Goal: Use online tool/utility

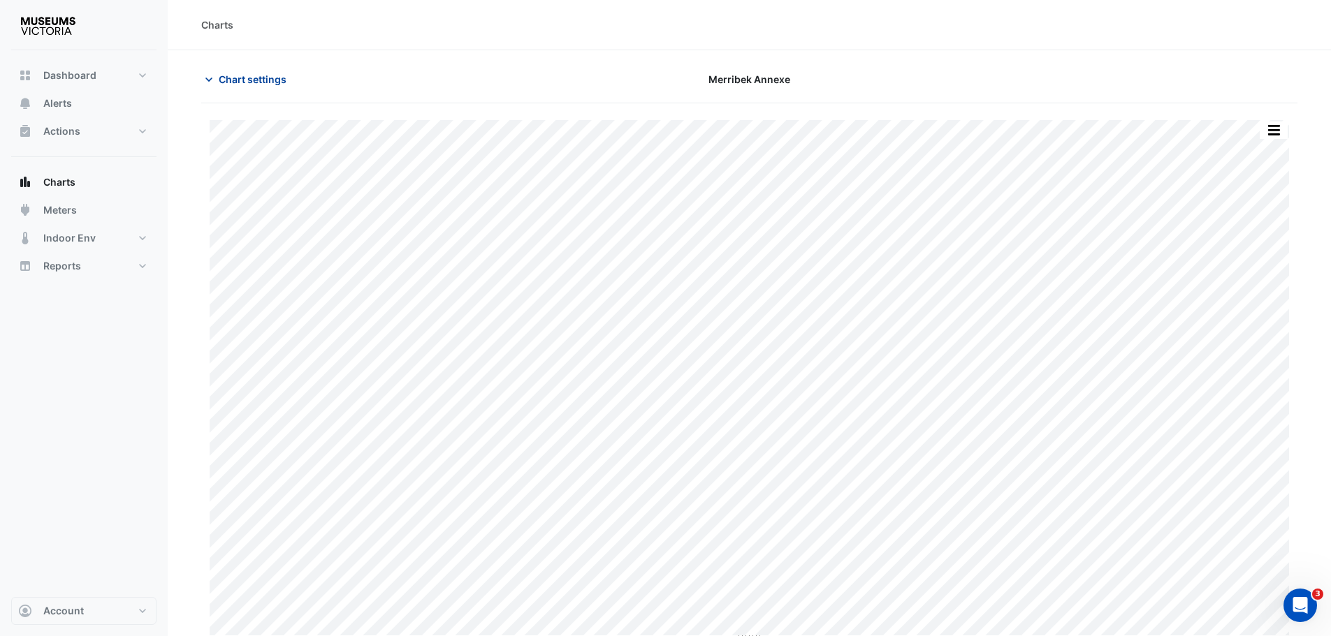
click at [224, 80] on span "Chart settings" at bounding box center [253, 79] width 68 height 15
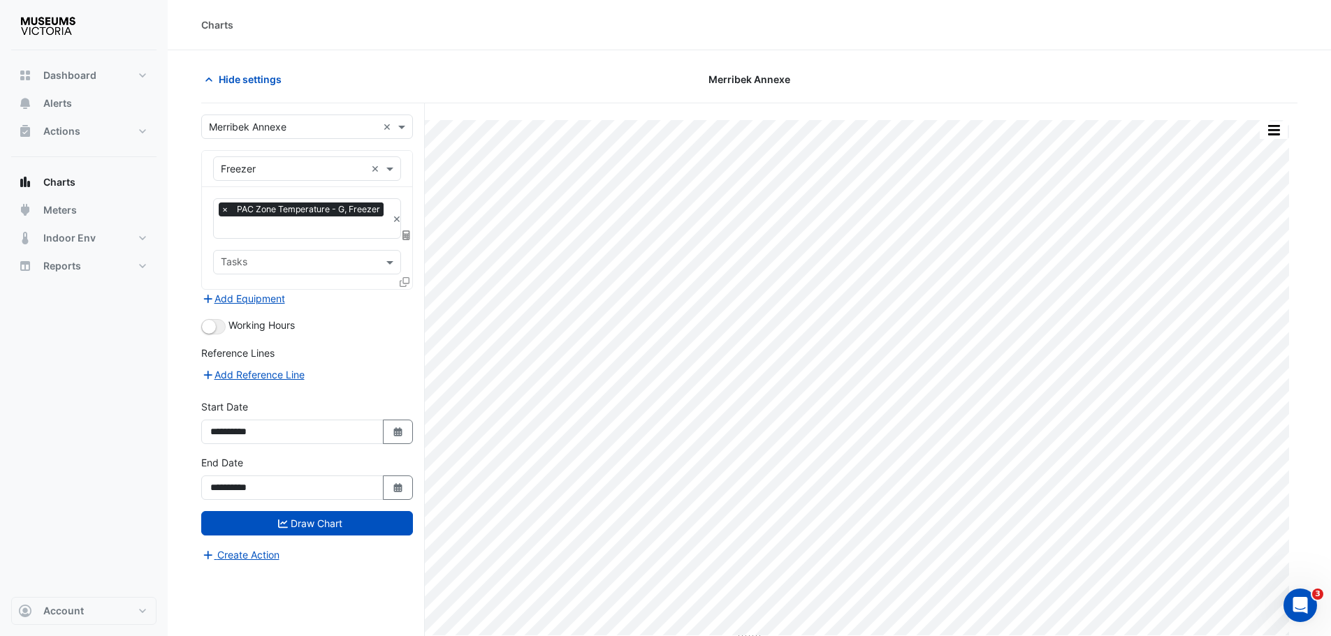
click at [279, 120] on input "text" at bounding box center [293, 127] width 168 height 15
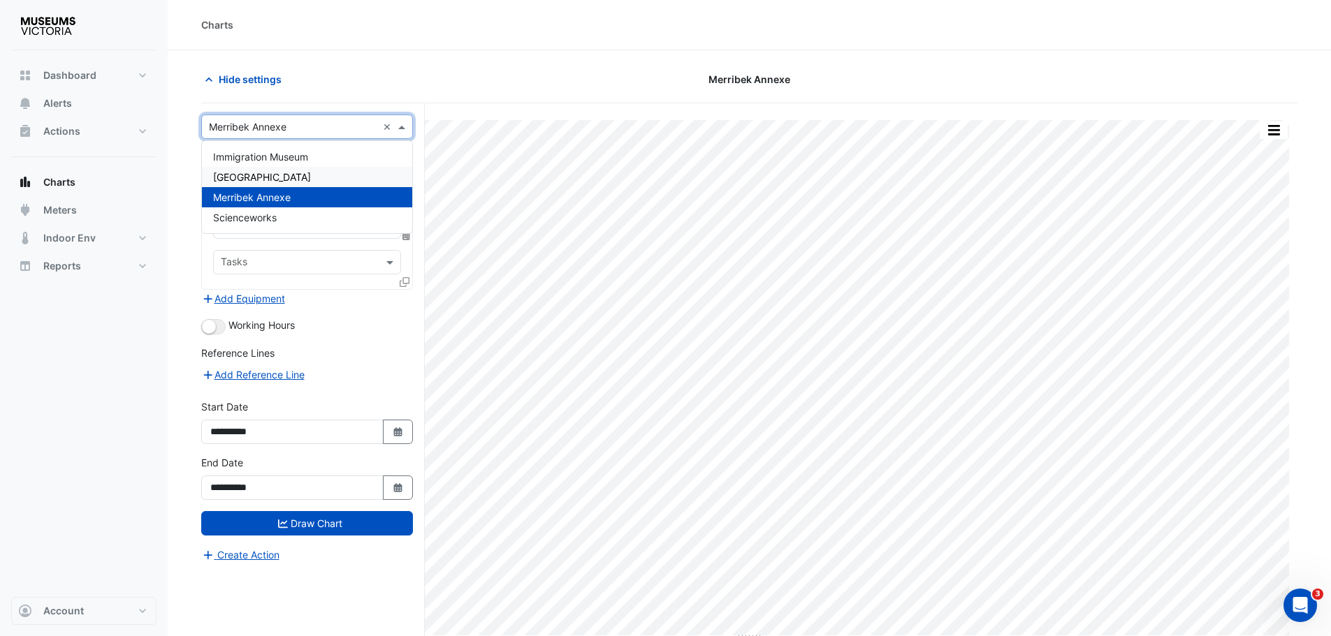
click at [248, 177] on span "[GEOGRAPHIC_DATA]" at bounding box center [262, 177] width 98 height 12
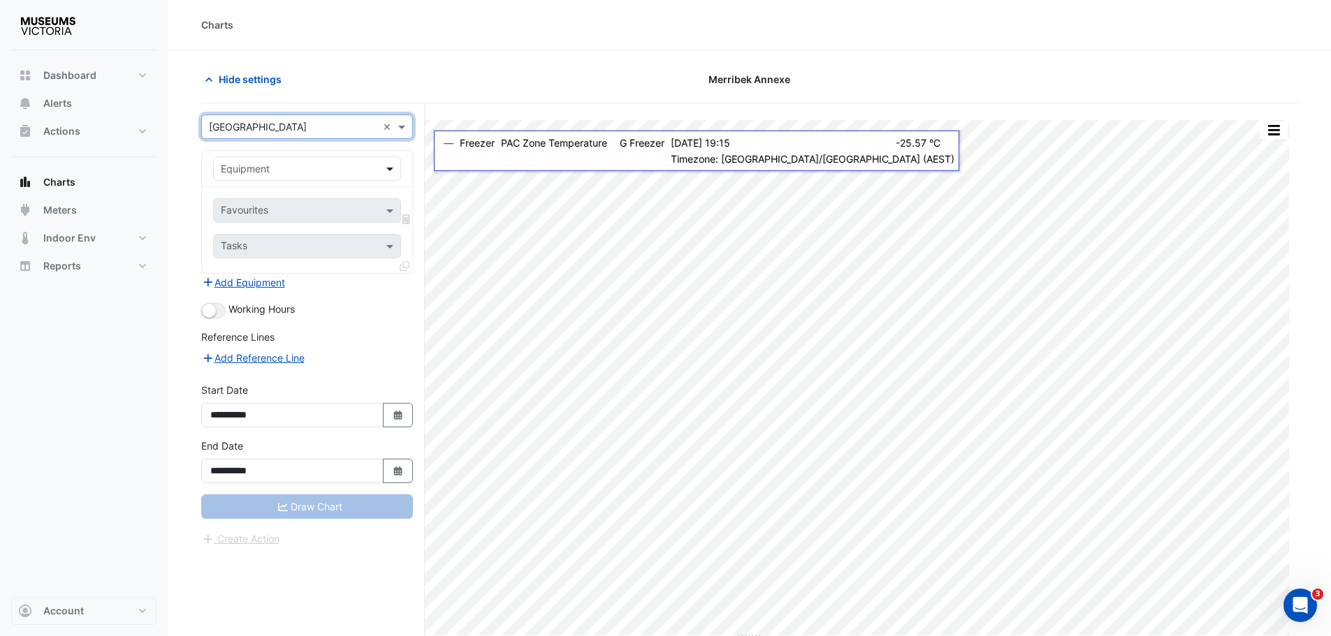
click at [393, 171] on span at bounding box center [391, 168] width 17 height 15
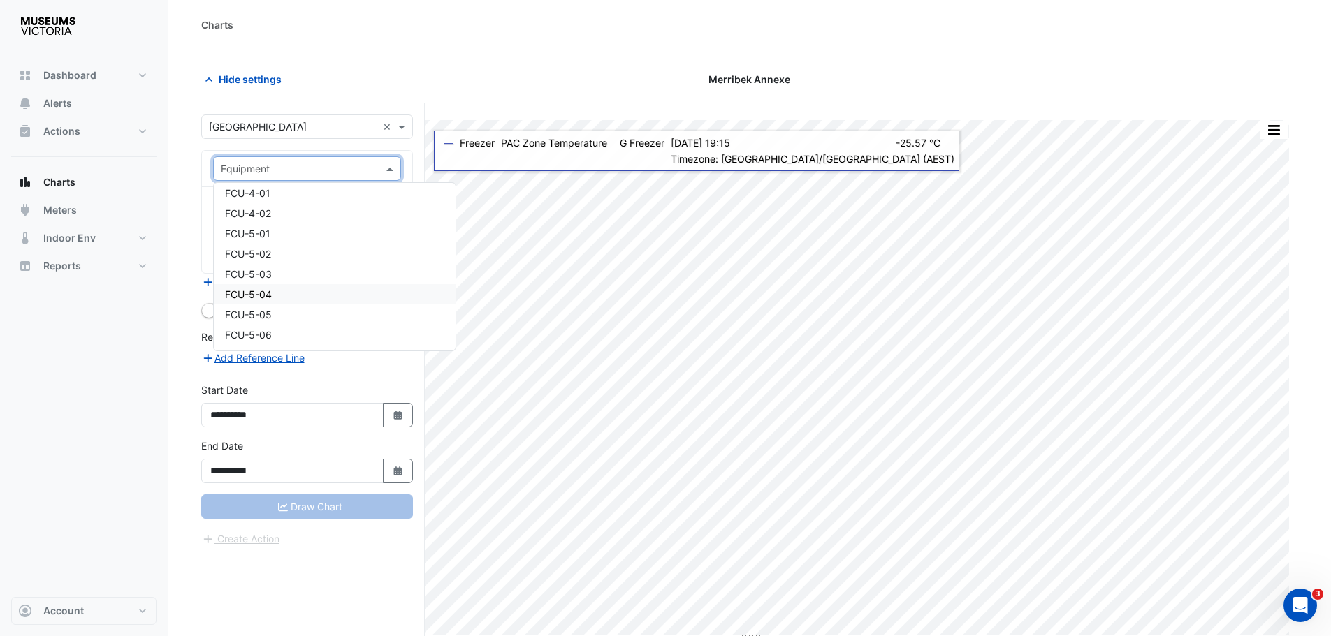
scroll to position [3213, 0]
click at [226, 224] on span "FCU-6-01" at bounding box center [247, 227] width 45 height 12
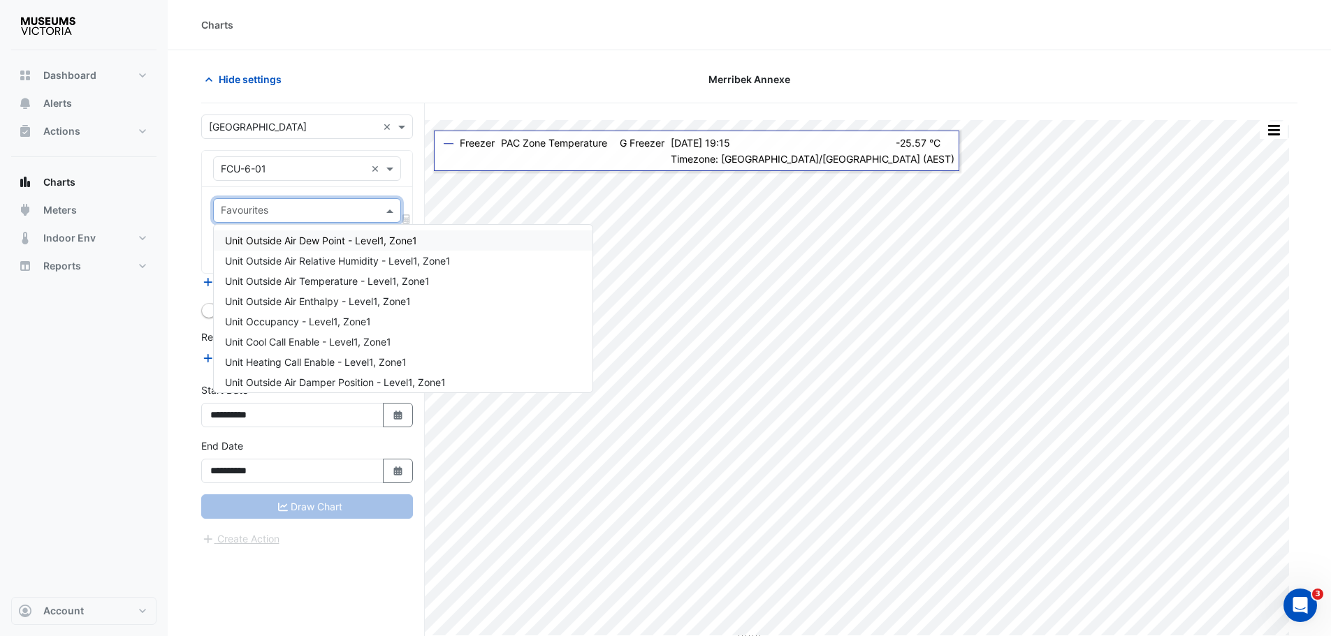
click at [300, 213] on input "text" at bounding box center [299, 212] width 156 height 15
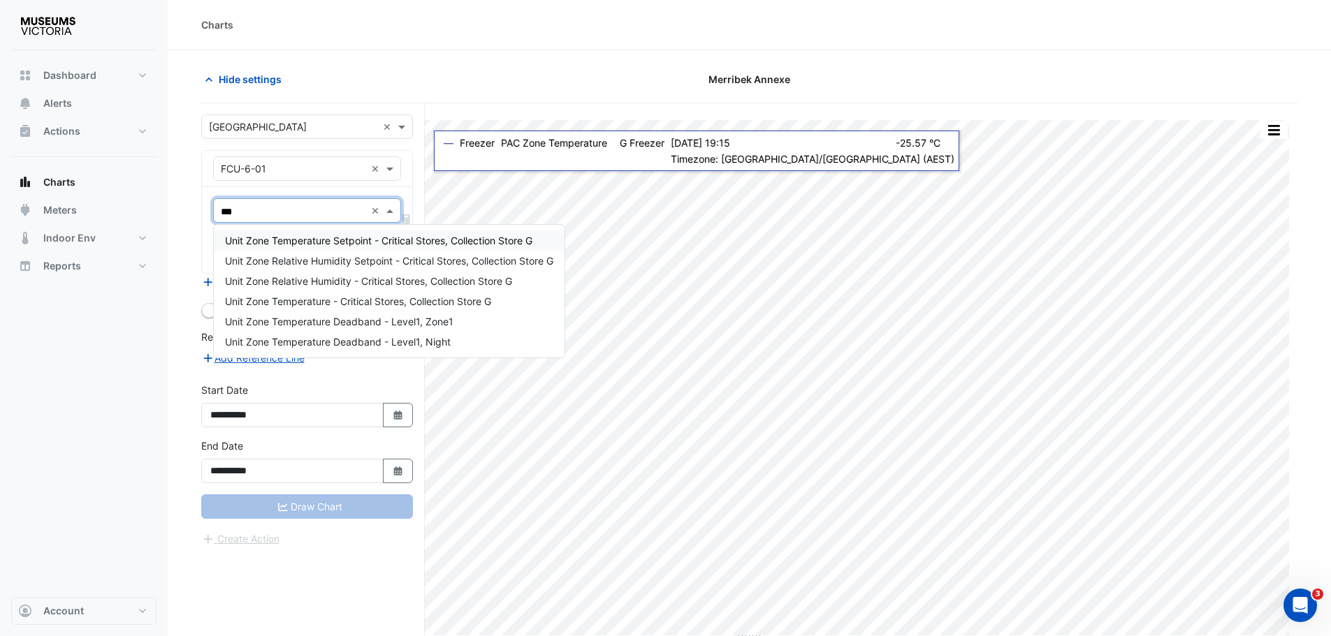
type input "****"
click at [316, 280] on span "Unit Zone Relative Humidity - Critical Stores, Collection Store G" at bounding box center [368, 281] width 287 height 12
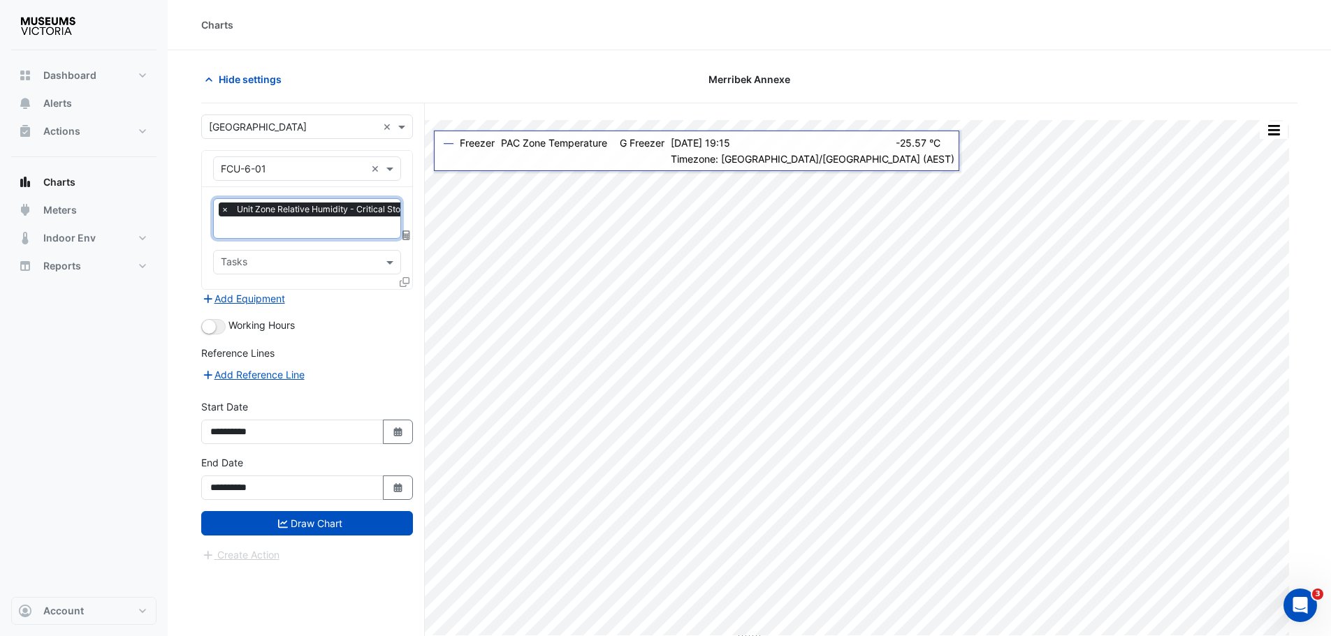
click at [289, 230] on input "text" at bounding box center [358, 228] width 275 height 15
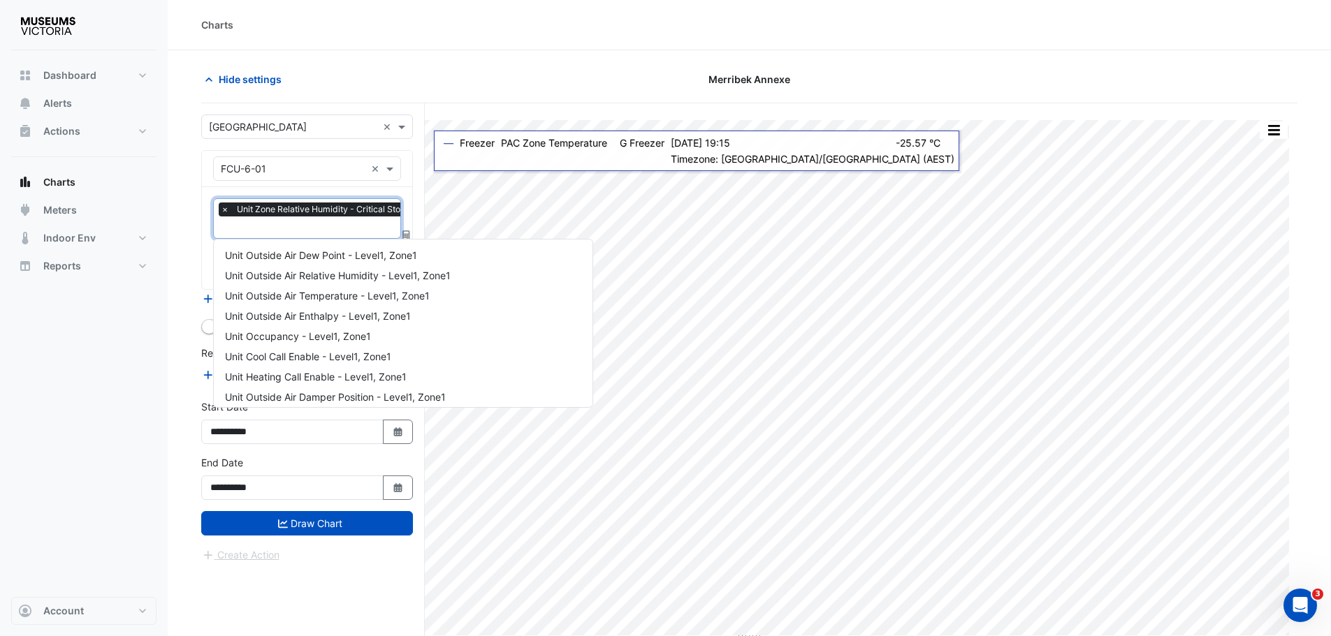
scroll to position [532, 0]
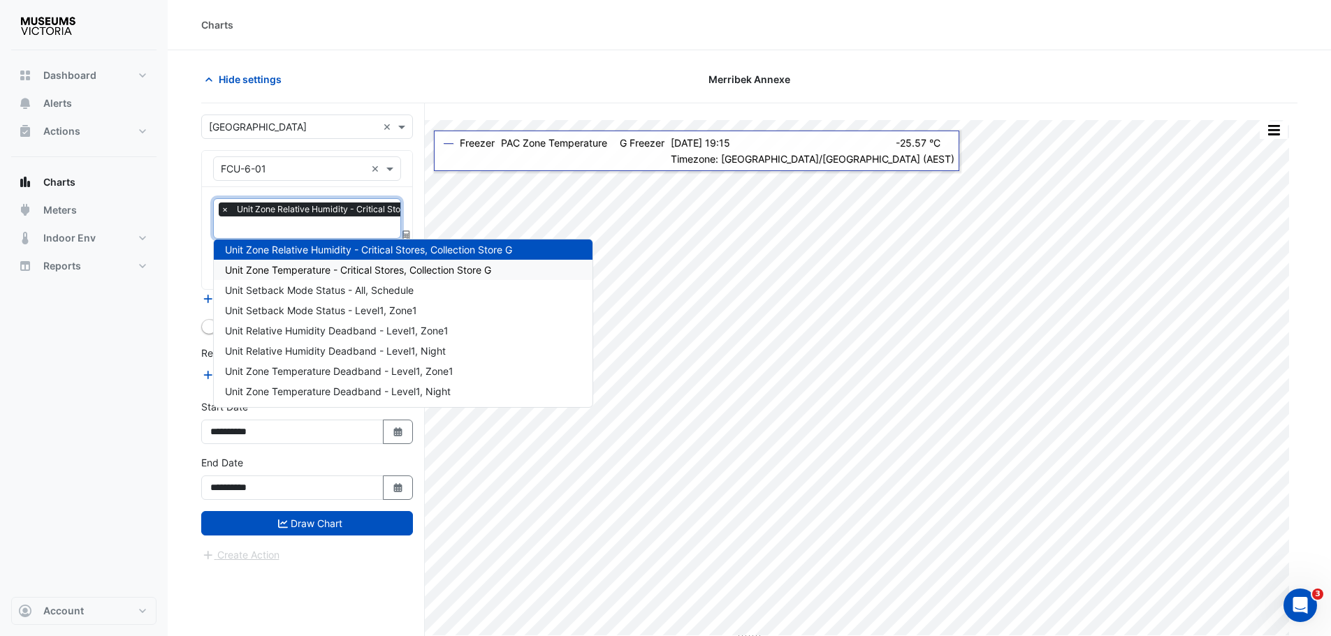
click at [310, 267] on span "Unit Zone Temperature - Critical Stores, Collection Store G" at bounding box center [358, 270] width 266 height 12
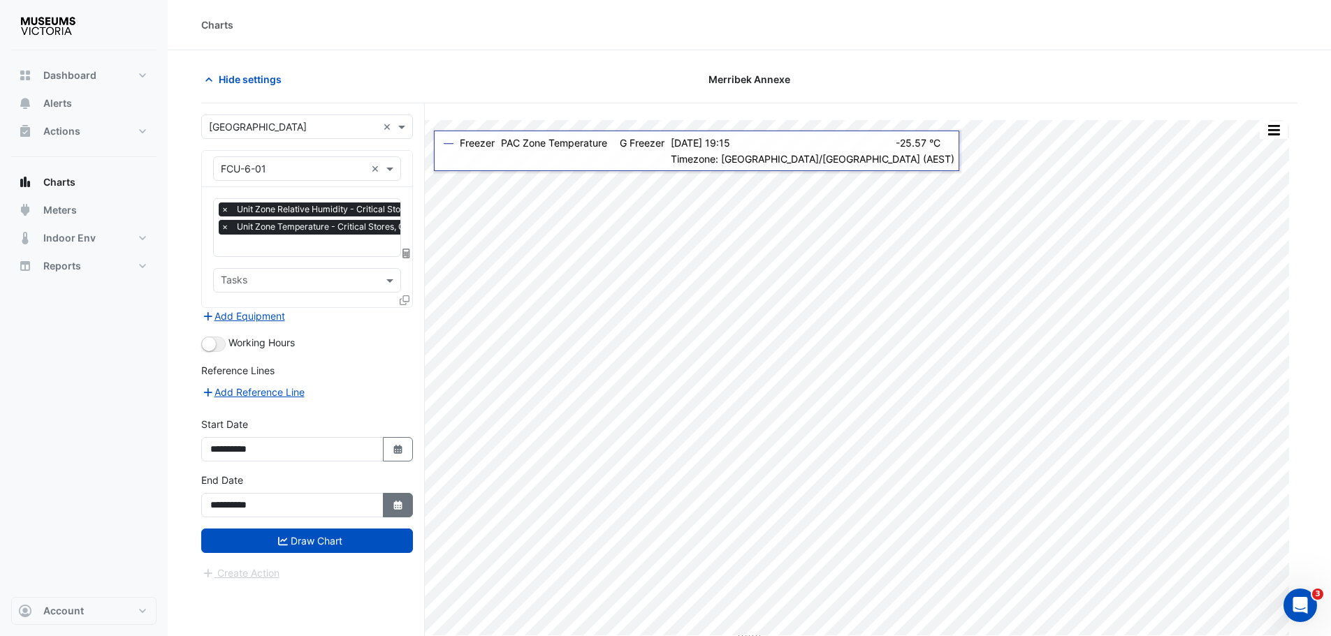
click at [408, 509] on button "Select Date" at bounding box center [398, 505] width 31 height 24
select select "*"
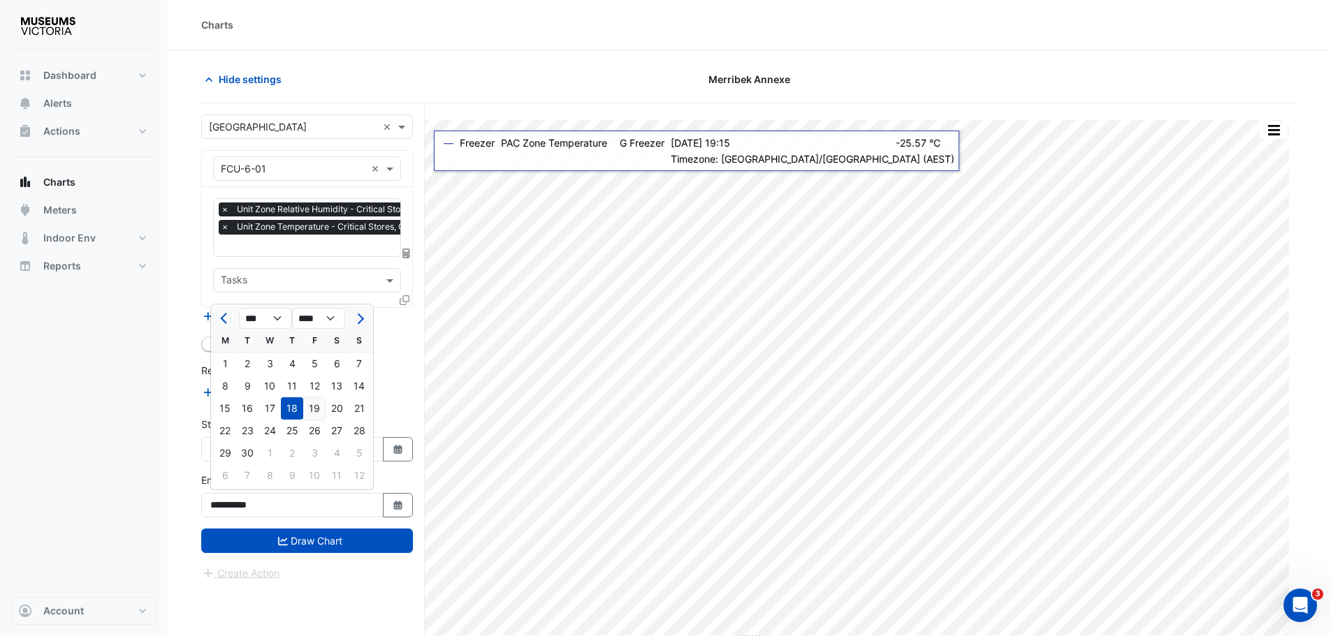
click at [312, 409] on div "19" at bounding box center [314, 408] width 22 height 22
type input "**********"
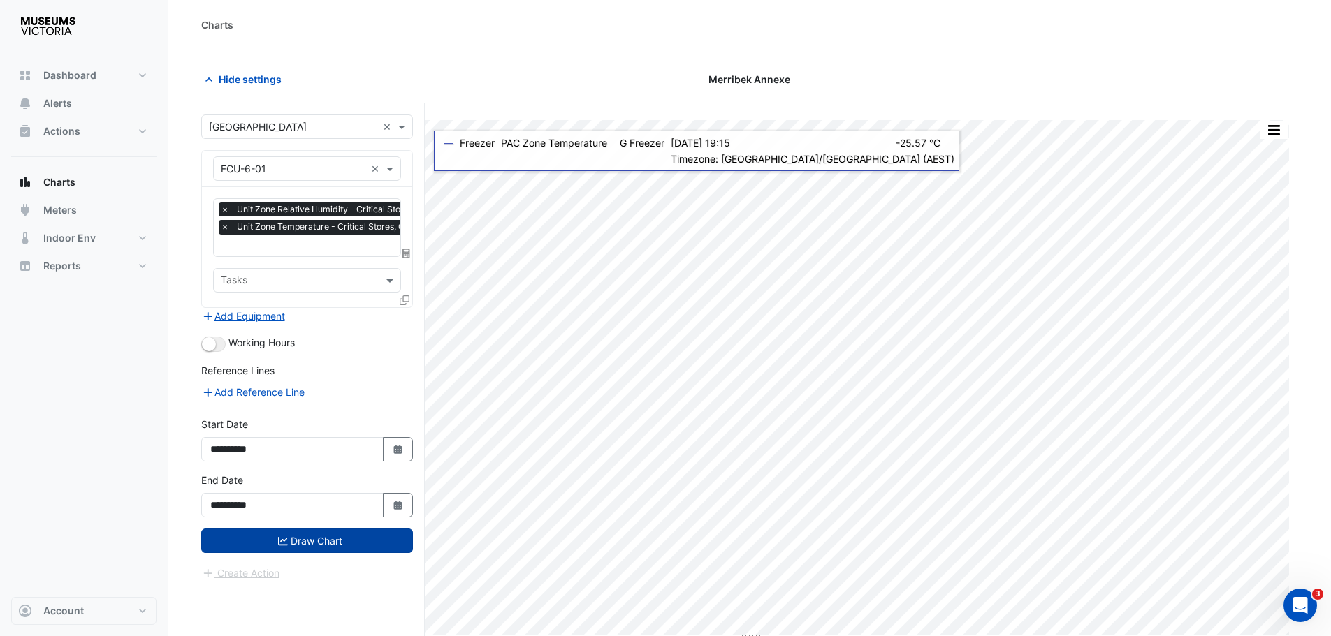
click at [312, 548] on button "Draw Chart" at bounding box center [307, 541] width 212 height 24
